Goal: Transaction & Acquisition: Purchase product/service

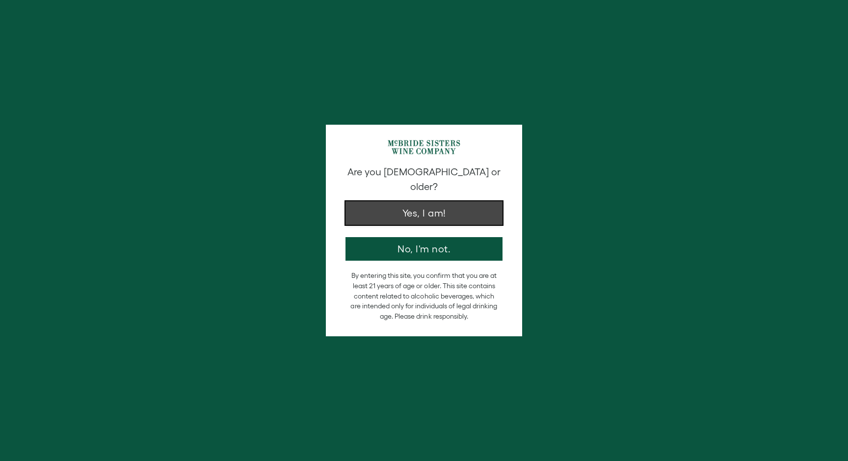
click at [443, 201] on button "Yes, I am!" at bounding box center [423, 213] width 157 height 24
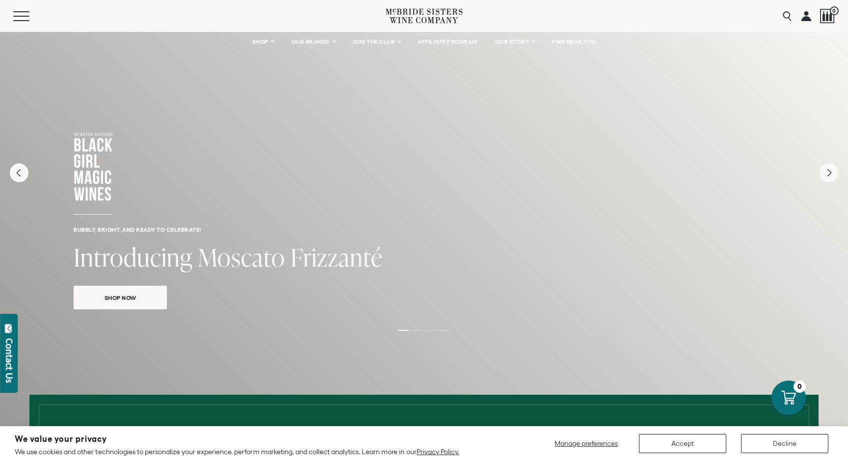
click at [110, 18] on div "Menu" at bounding box center [199, 16] width 372 height 32
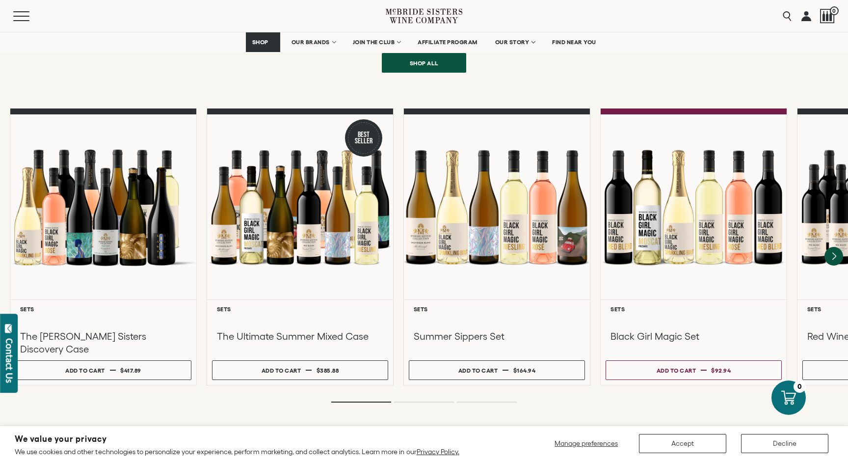
scroll to position [821, 0]
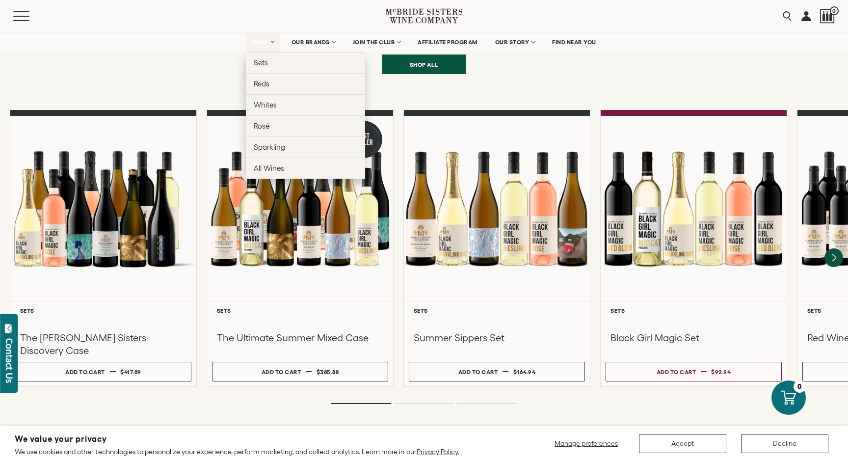
click at [253, 43] on span "SHOP" at bounding box center [260, 42] width 17 height 7
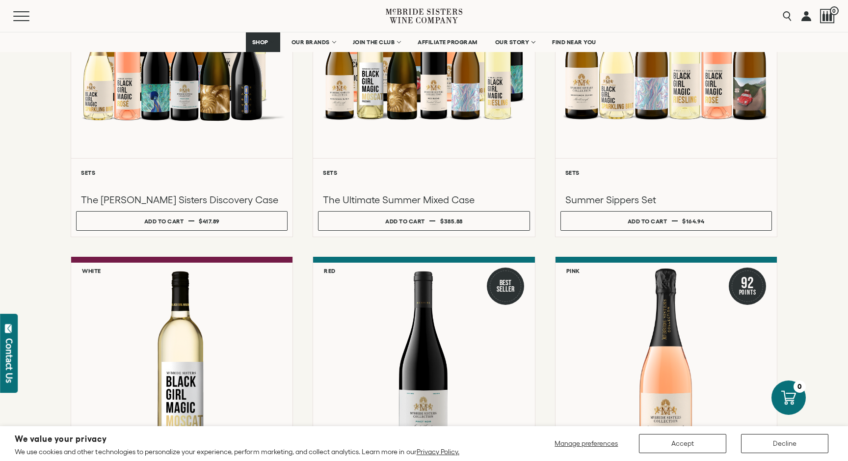
scroll to position [451, 0]
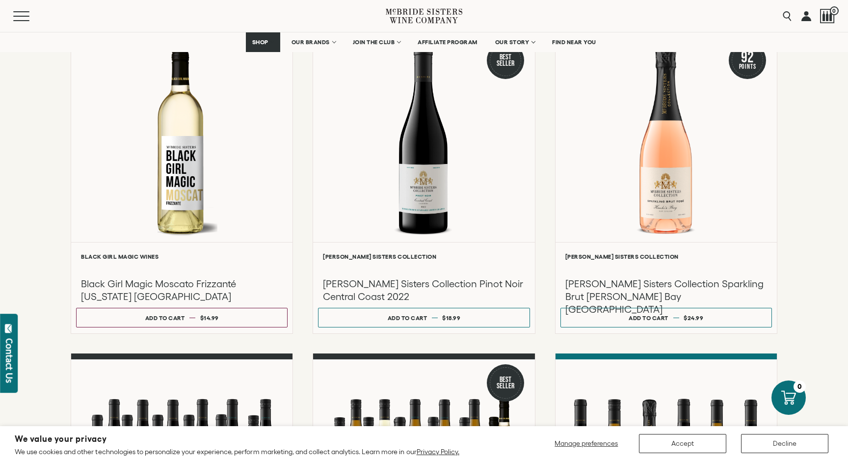
click at [548, 234] on div "**********" at bounding box center [424, 182] width 706 height 922
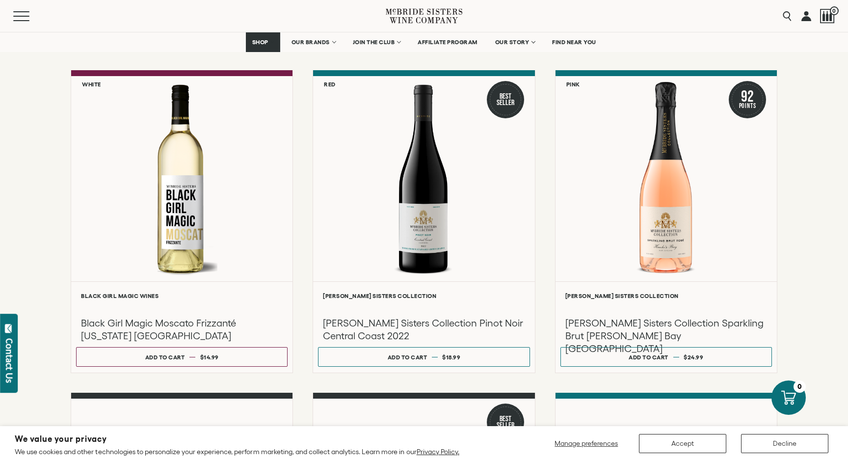
scroll to position [414, 0]
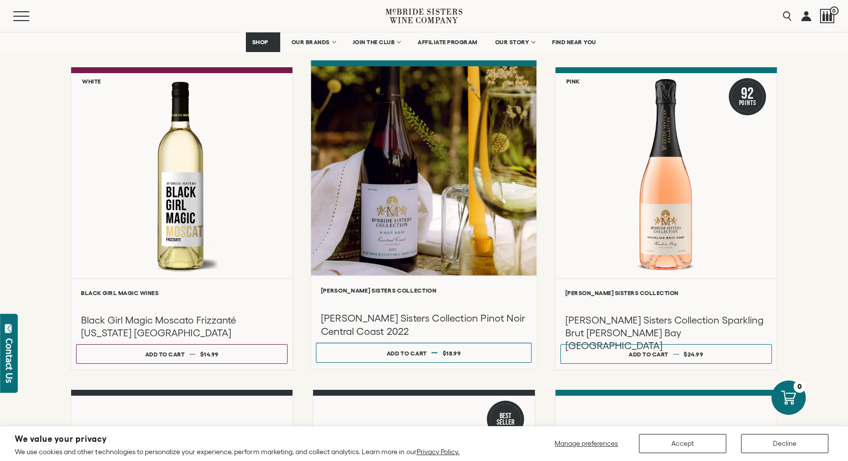
click at [488, 208] on div at bounding box center [424, 170] width 226 height 209
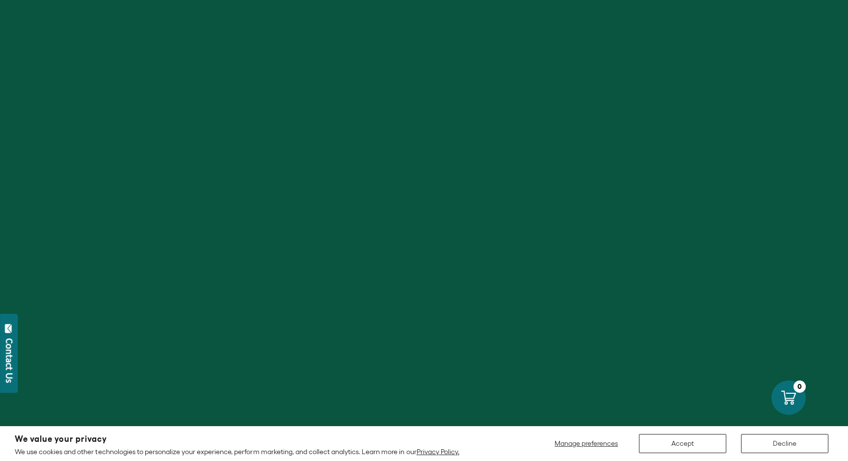
scroll to position [414, 0]
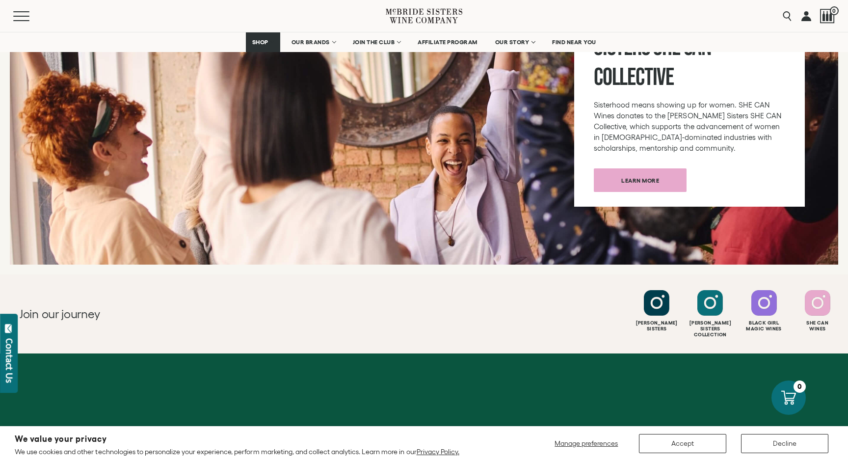
scroll to position [3847, 0]
